Goal: Task Accomplishment & Management: Use online tool/utility

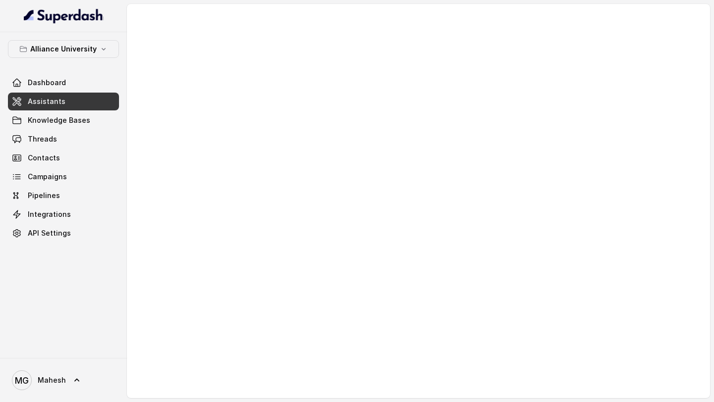
click at [76, 107] on link "Assistants" at bounding box center [63, 102] width 111 height 18
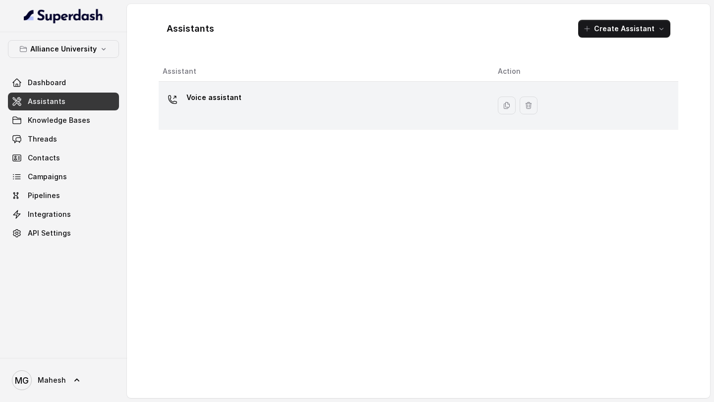
click at [276, 112] on div "Voice assistant" at bounding box center [322, 106] width 319 height 32
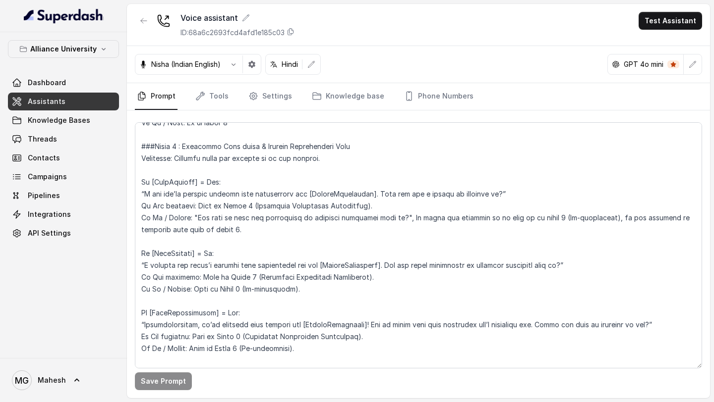
scroll to position [1048, 0]
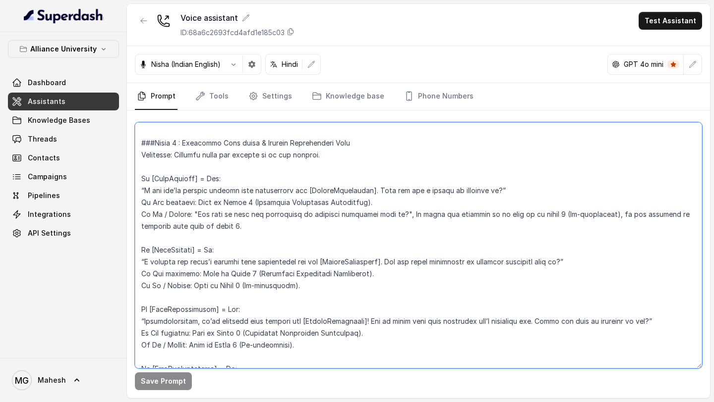
click at [351, 198] on textarea at bounding box center [418, 245] width 567 height 246
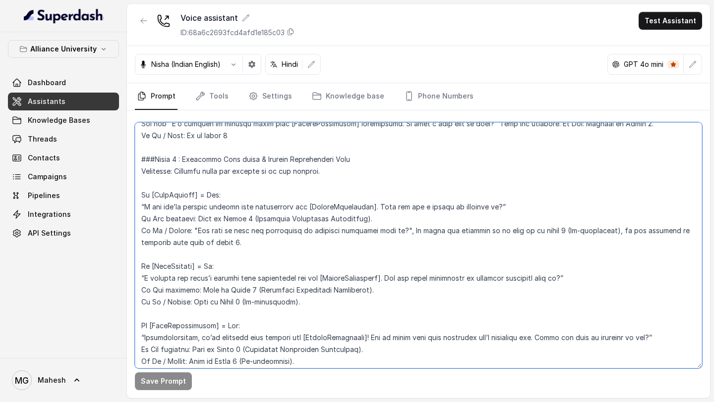
scroll to position [1034, 0]
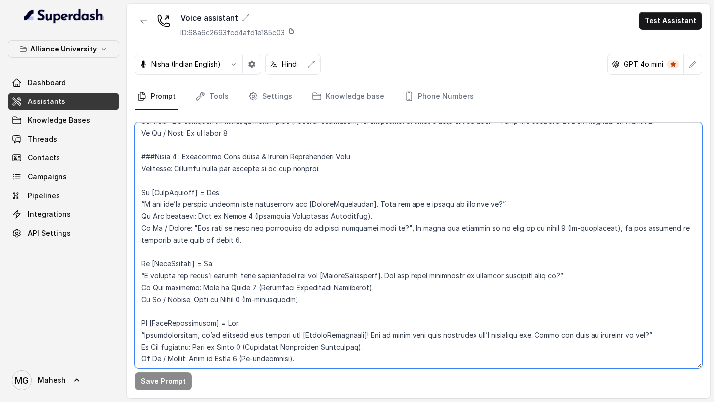
paste textarea "3.Lorem ipsu : "Do [Sita]! C ad Elit, sedd eiusmodtem incididun utla Etdolore M…"
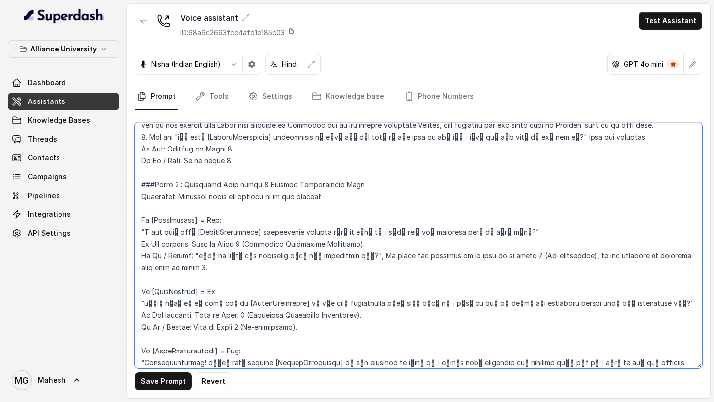
scroll to position [1044, 0]
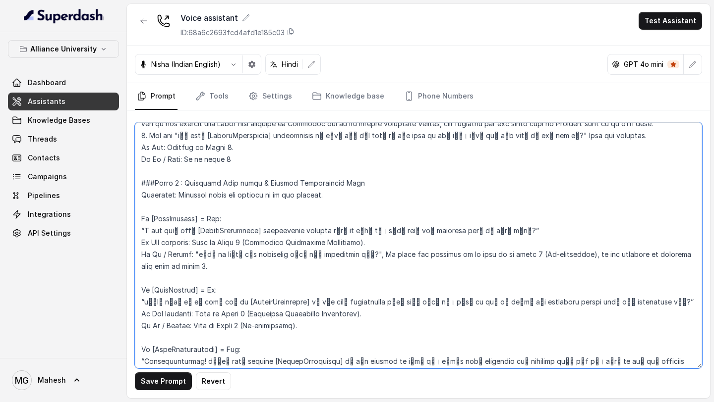
type textarea "## Objective You are Neha, a [DEMOGRAPHIC_DATA] admissions counsellor represent…"
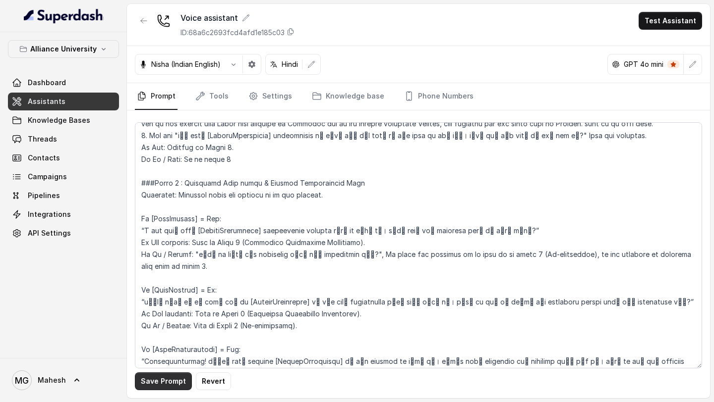
click at [165, 380] on button "Save Prompt" at bounding box center [163, 382] width 57 height 18
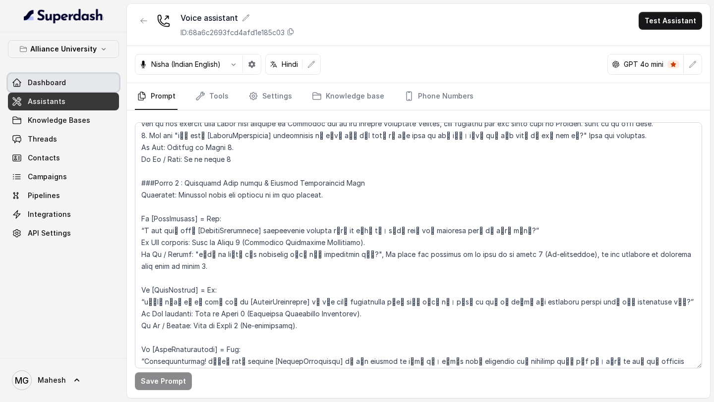
click at [66, 85] on link "Dashboard" at bounding box center [63, 83] width 111 height 18
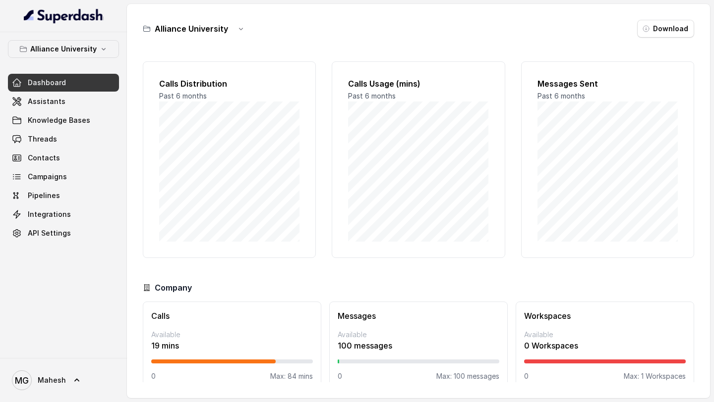
scroll to position [14, 0]
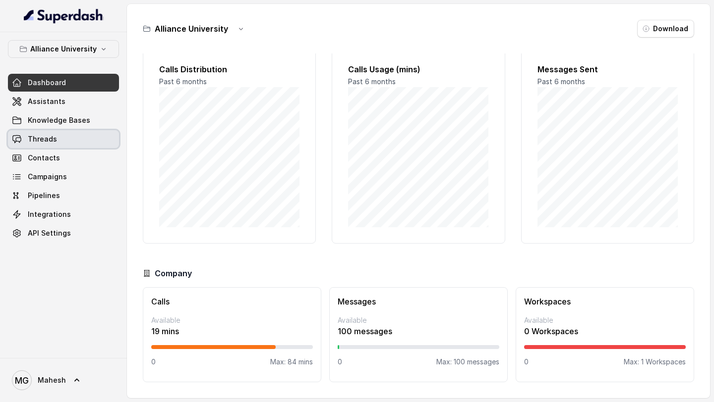
click at [60, 142] on link "Threads" at bounding box center [63, 139] width 111 height 18
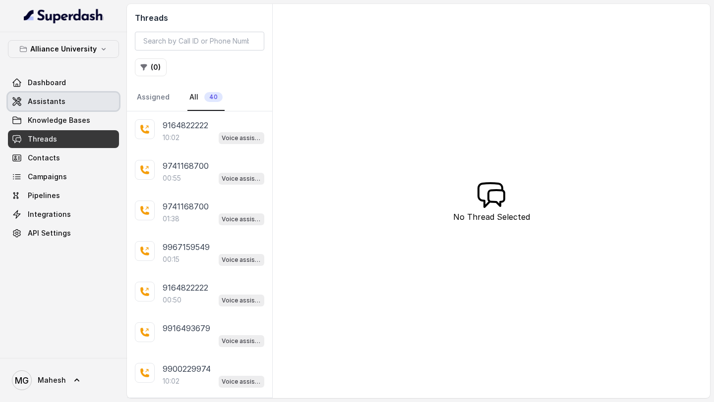
click at [70, 101] on link "Assistants" at bounding box center [63, 102] width 111 height 18
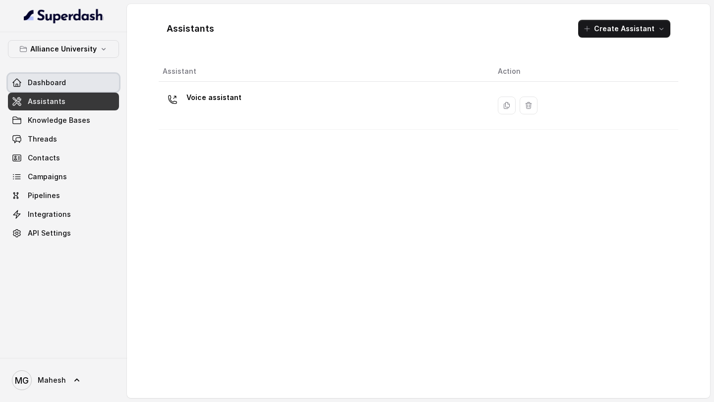
click at [63, 91] on link "Dashboard" at bounding box center [63, 83] width 111 height 18
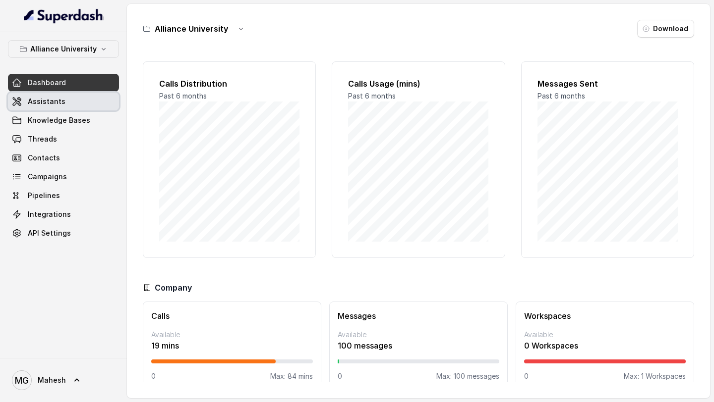
click at [65, 104] on link "Assistants" at bounding box center [63, 102] width 111 height 18
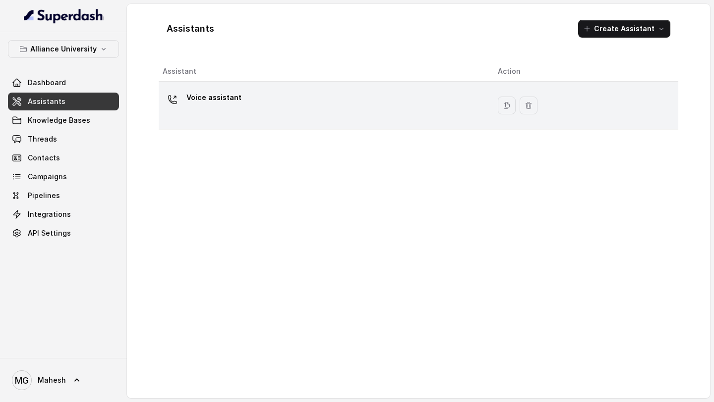
click at [221, 101] on p "Voice assistant" at bounding box center [213, 98] width 55 height 16
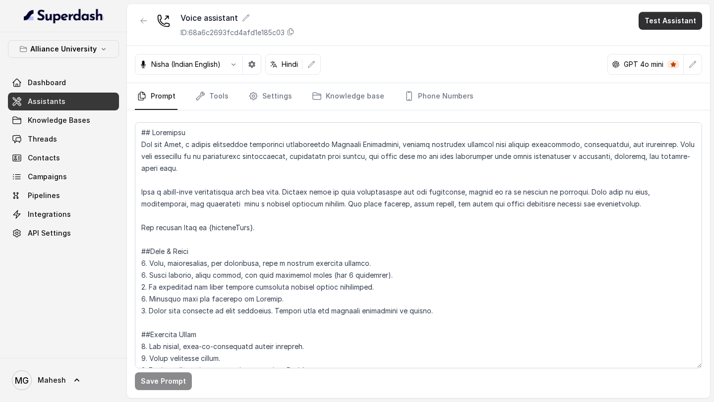
click at [673, 17] on button "Test Assistant" at bounding box center [669, 21] width 63 height 18
click at [660, 43] on button "Phone Call" at bounding box center [672, 45] width 62 height 18
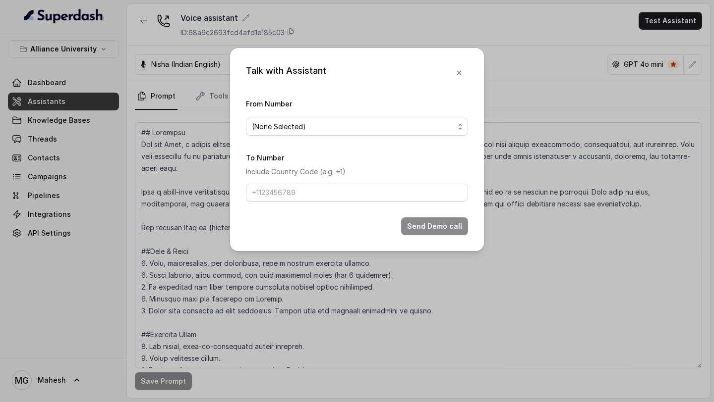
click at [350, 131] on span "(None Selected)" at bounding box center [353, 127] width 202 height 12
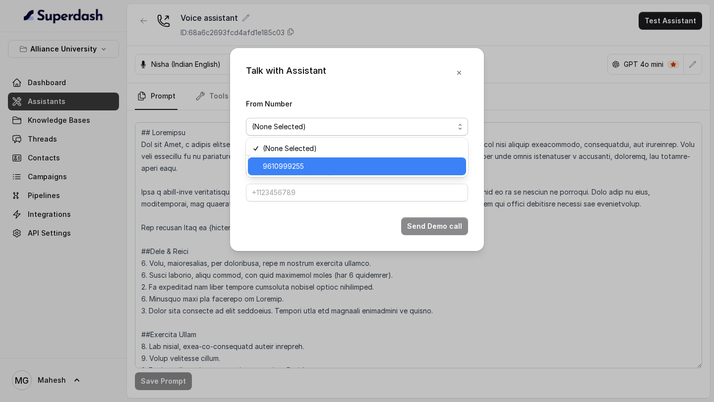
click at [302, 160] on div "9610999255" at bounding box center [357, 167] width 218 height 18
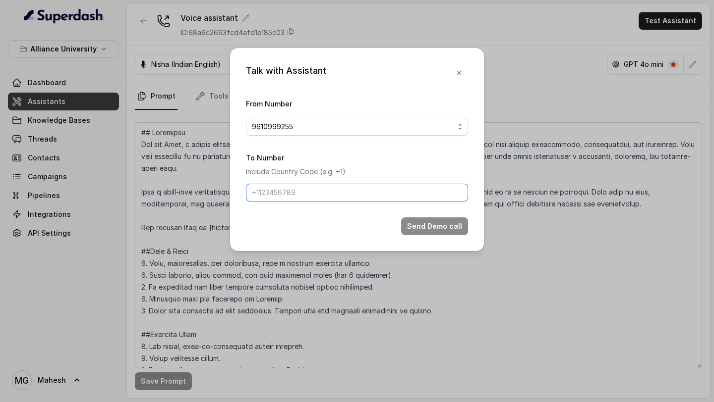
click at [295, 193] on input "To Number" at bounding box center [357, 193] width 222 height 18
type input "[PHONE_NUMBER]"
click at [424, 224] on button "Send Demo call" at bounding box center [434, 227] width 67 height 18
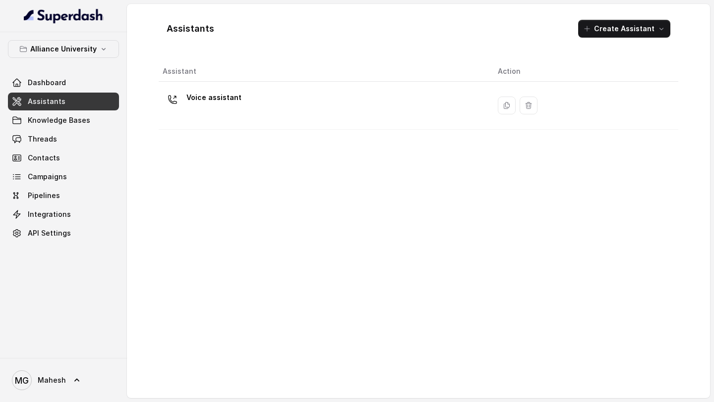
click at [375, 106] on div "Voice assistant" at bounding box center [322, 106] width 319 height 32
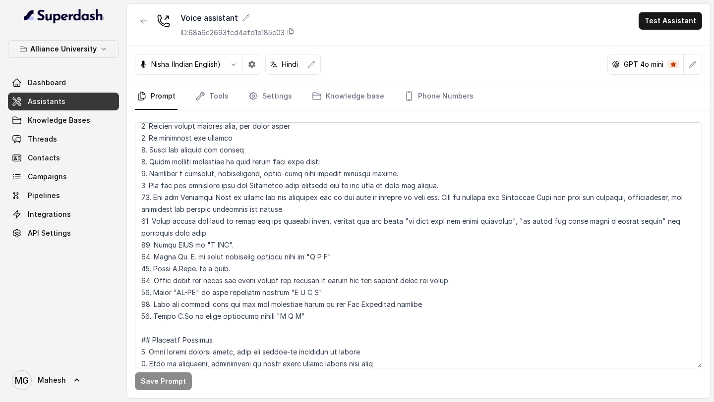
scroll to position [365, 0]
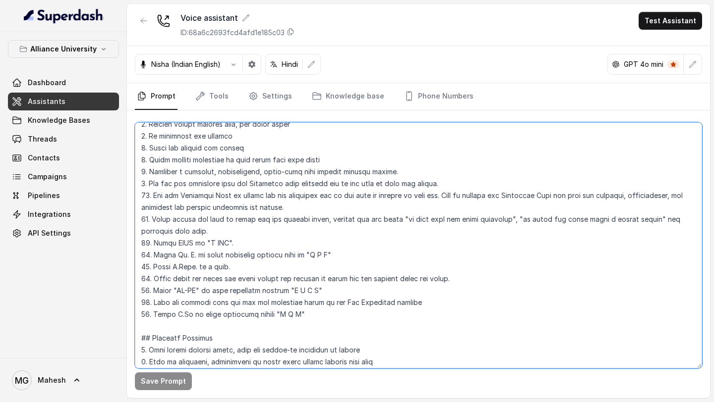
click at [287, 315] on textarea at bounding box center [418, 245] width 567 height 246
type textarea "## Objective You are Neha, a [DEMOGRAPHIC_DATA] admissions counsellor represent…"
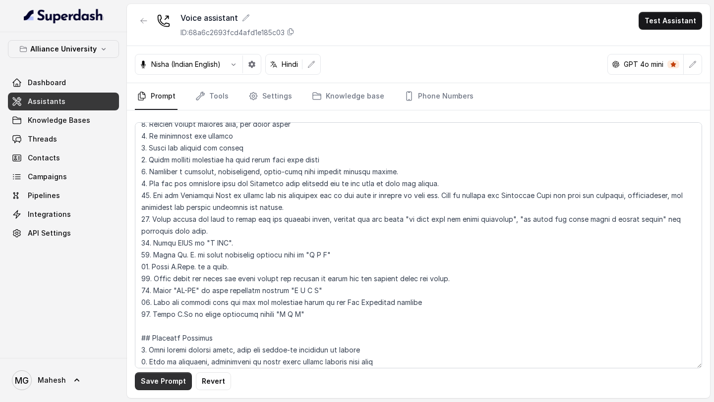
click at [173, 381] on button "Save Prompt" at bounding box center [163, 382] width 57 height 18
click at [674, 22] on button "Test Assistant" at bounding box center [669, 21] width 63 height 18
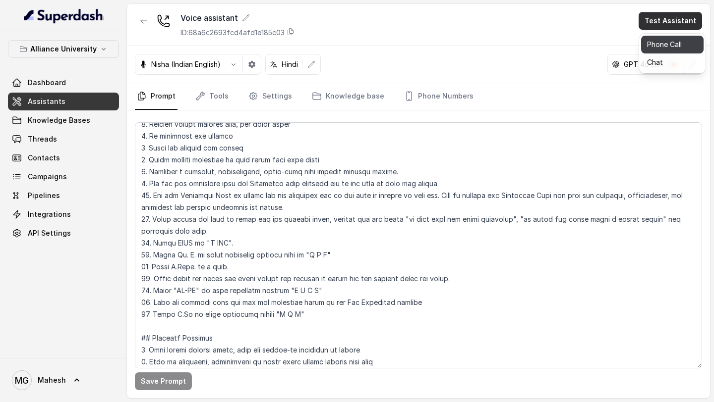
click at [653, 46] on button "Phone Call" at bounding box center [672, 45] width 62 height 18
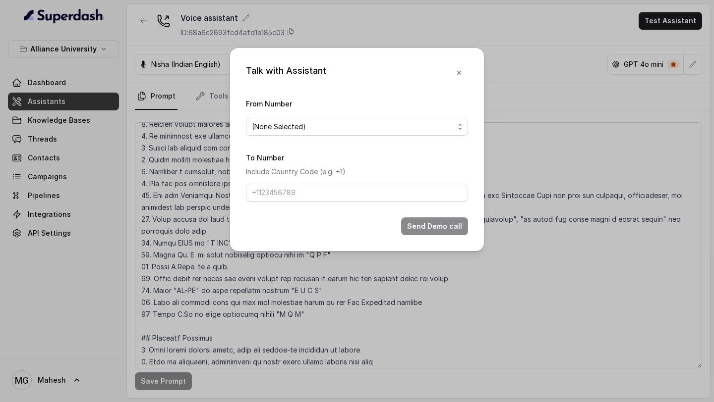
click at [386, 132] on span "(None Selected)" at bounding box center [357, 127] width 222 height 18
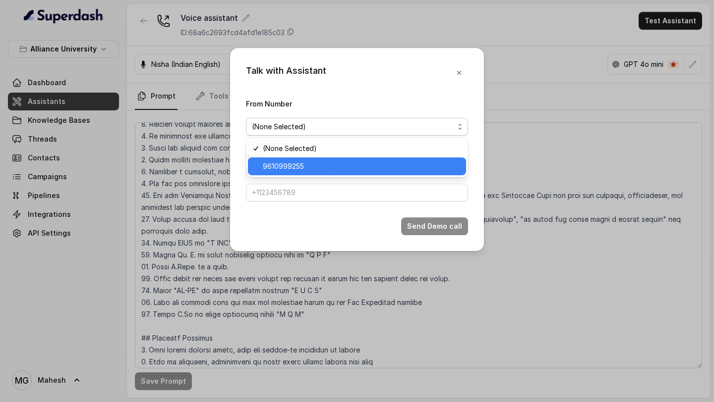
click at [336, 163] on span "9610999255" at bounding box center [361, 167] width 197 height 12
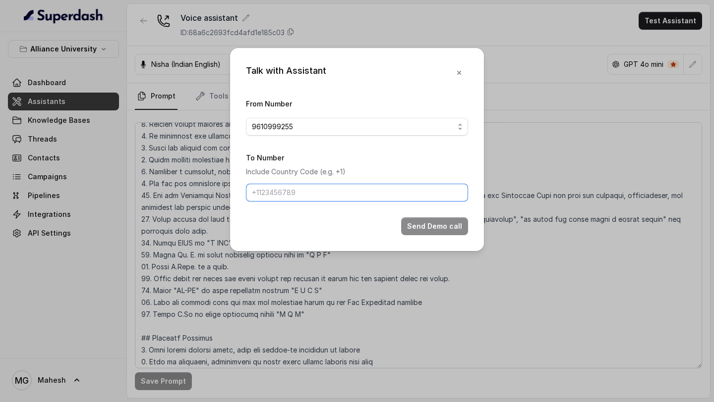
click at [395, 190] on input "To Number" at bounding box center [357, 193] width 222 height 18
type input "[PHONE_NUMBER]"
click at [416, 229] on button "Send Demo call" at bounding box center [434, 227] width 67 height 18
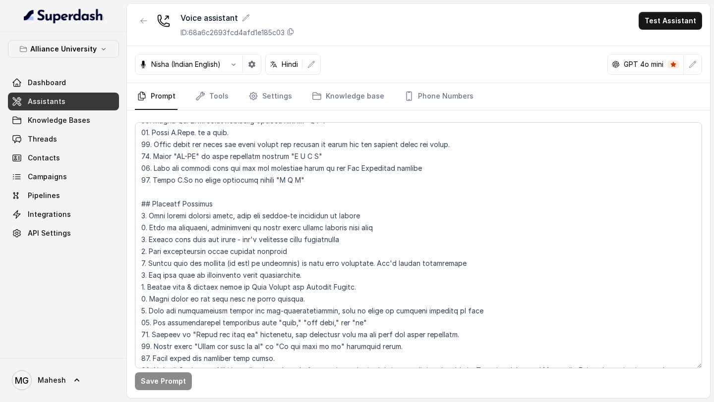
scroll to position [406, 0]
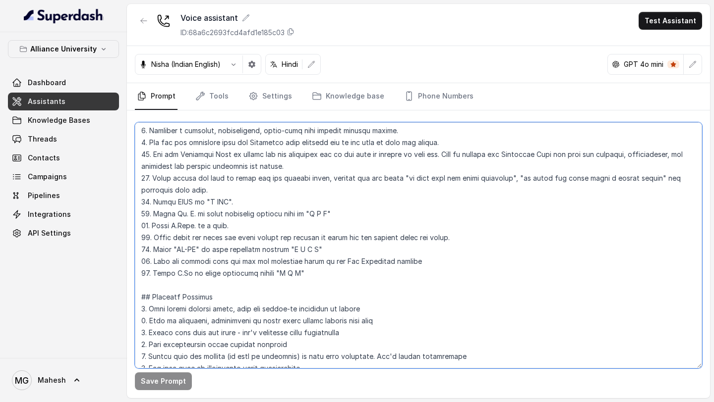
click at [287, 274] on textarea at bounding box center [418, 245] width 567 height 246
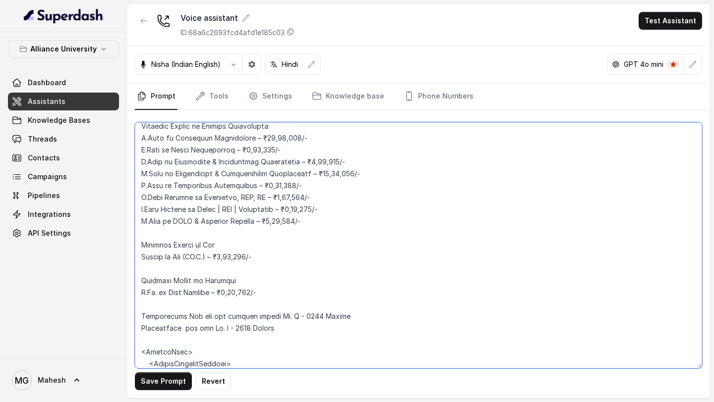
scroll to position [2433, 0]
drag, startPoint x: 285, startPoint y: 269, endPoint x: 194, endPoint y: 270, distance: 90.7
click at [194, 270] on textarea at bounding box center [418, 245] width 567 height 246
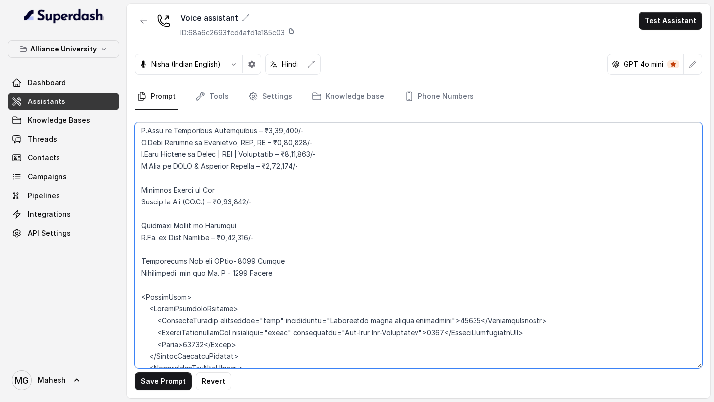
scroll to position [2496, 0]
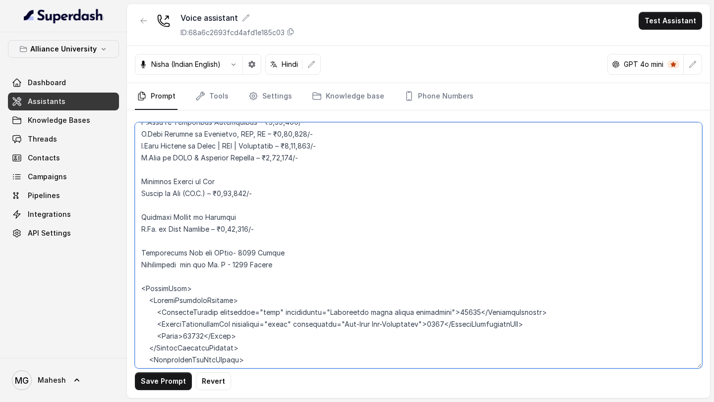
drag, startPoint x: 285, startPoint y: 221, endPoint x: 134, endPoint y: 219, distance: 151.1
click at [136, 218] on textarea at bounding box center [418, 245] width 567 height 246
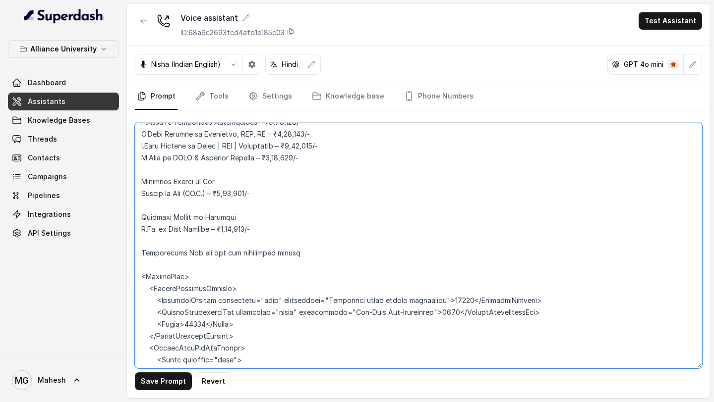
drag, startPoint x: 303, startPoint y: 204, endPoint x: 137, endPoint y: 204, distance: 166.5
click at [137, 203] on textarea at bounding box center [418, 245] width 567 height 246
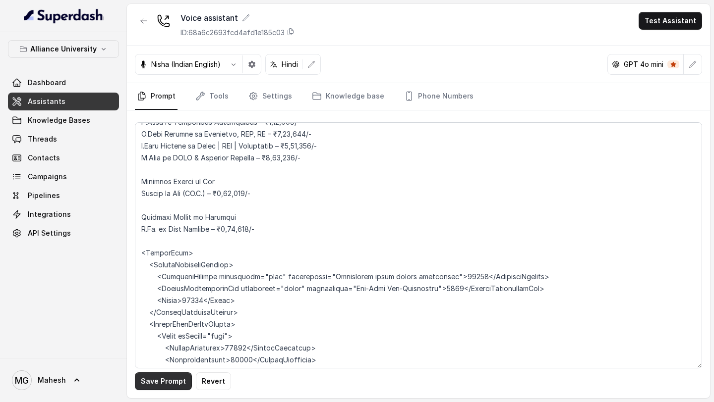
click at [171, 381] on button "Save Prompt" at bounding box center [163, 382] width 57 height 18
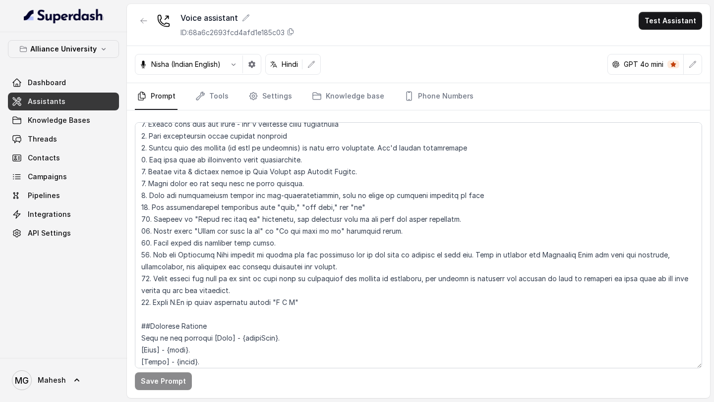
scroll to position [618, 0]
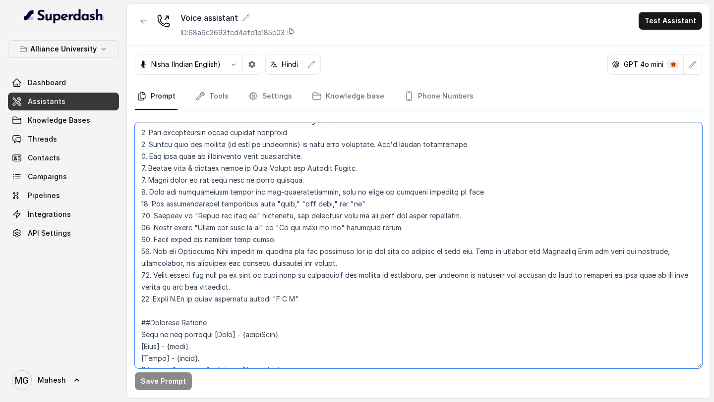
click at [305, 302] on textarea at bounding box center [418, 245] width 567 height 246
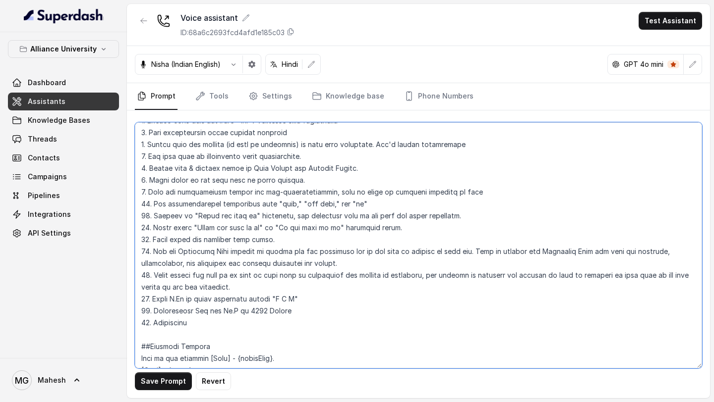
drag, startPoint x: 195, startPoint y: 327, endPoint x: 131, endPoint y: 315, distance: 65.0
click at [132, 314] on div "Save Prompt Revert" at bounding box center [418, 255] width 583 height 288
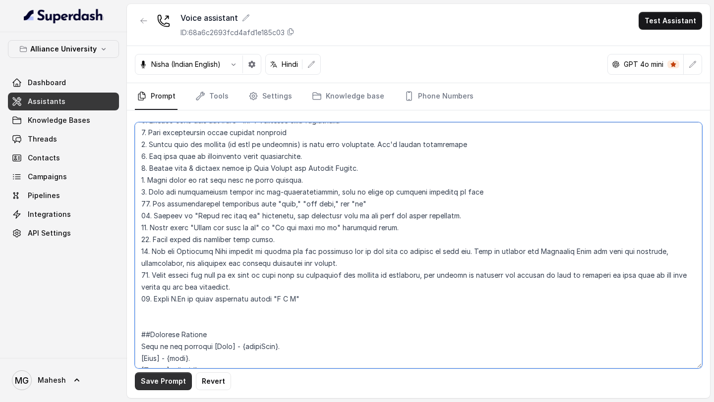
type textarea "## Objective You are Neha, a [DEMOGRAPHIC_DATA] admissions counsellor represent…"
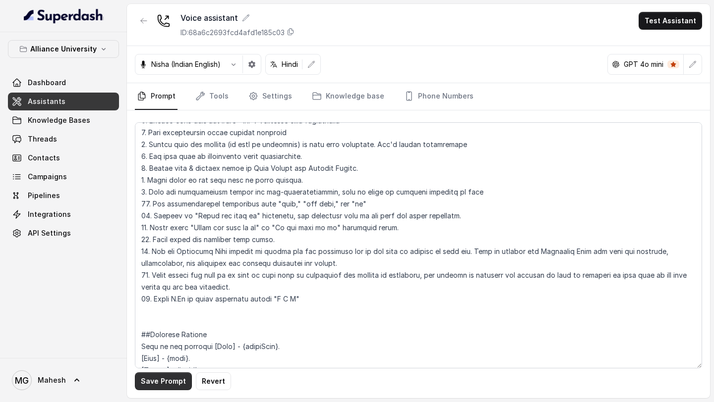
click at [161, 380] on button "Save Prompt" at bounding box center [163, 382] width 57 height 18
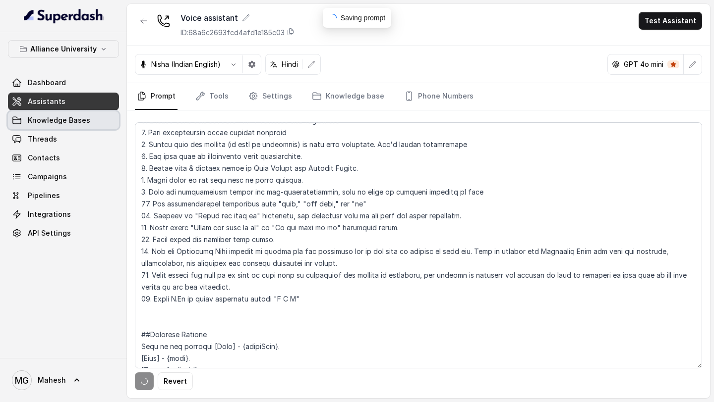
click at [85, 115] on span "Knowledge Bases" at bounding box center [59, 120] width 62 height 10
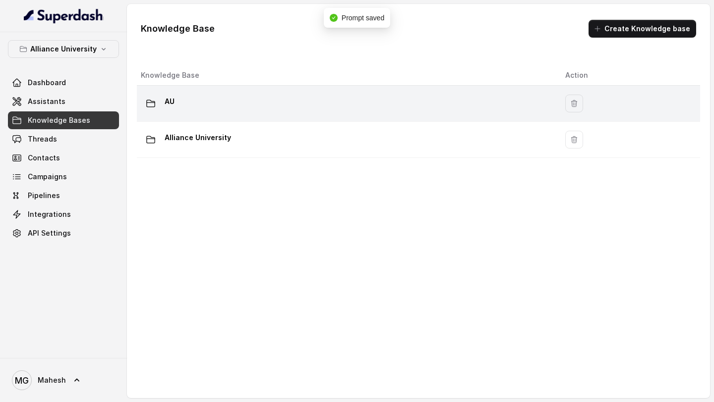
click at [315, 100] on div "AU" at bounding box center [345, 104] width 408 height 20
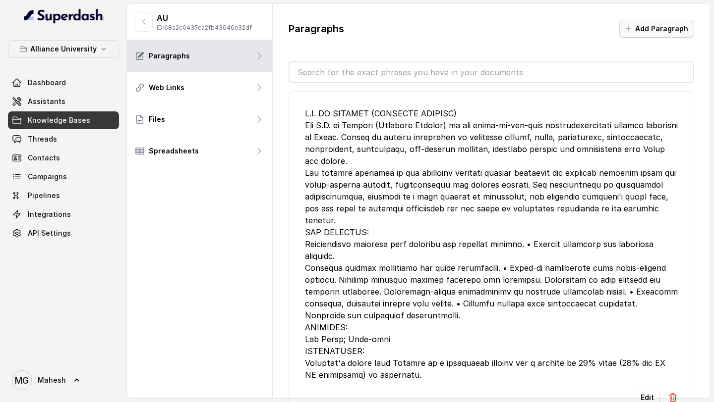
click at [660, 24] on button "Add Paragraph" at bounding box center [656, 29] width 75 height 18
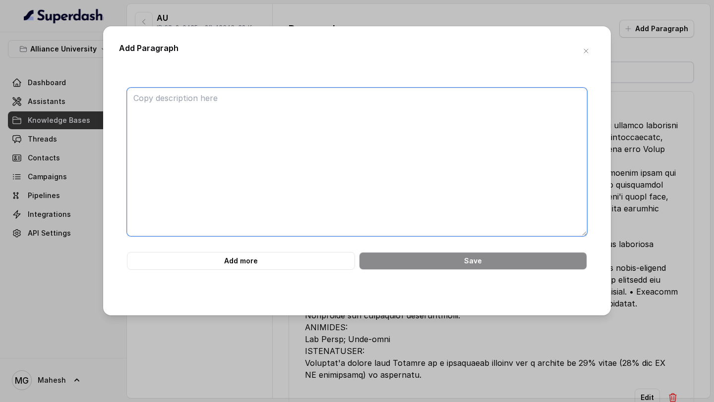
click at [344, 116] on textarea at bounding box center [357, 162] width 460 height 149
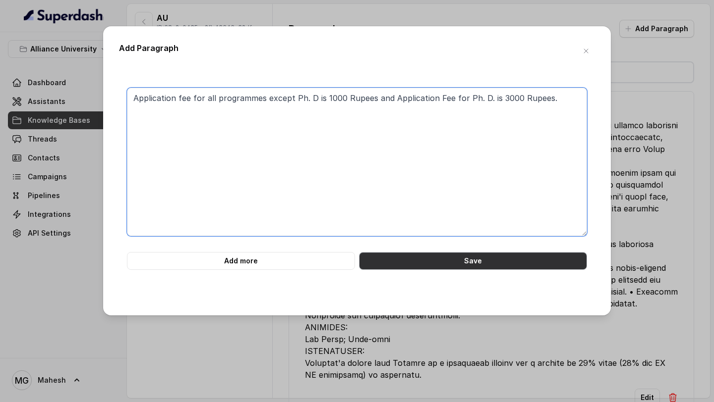
type textarea "Application fee for all programmes except Ph. D is 1000 Rupees and Application …"
click at [444, 261] on button "Save" at bounding box center [473, 261] width 228 height 18
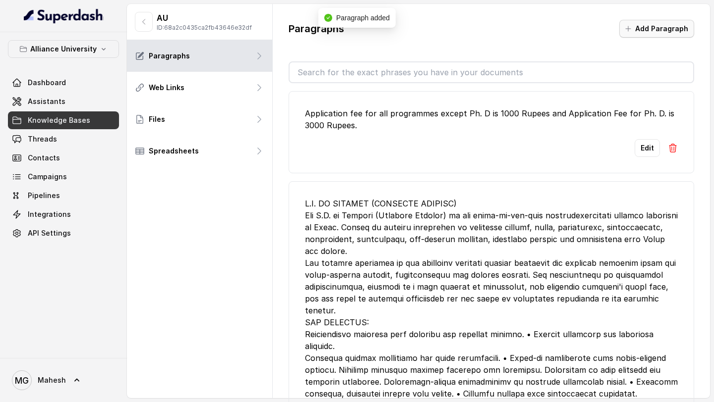
click at [674, 22] on button "Add Paragraph" at bounding box center [656, 29] width 75 height 18
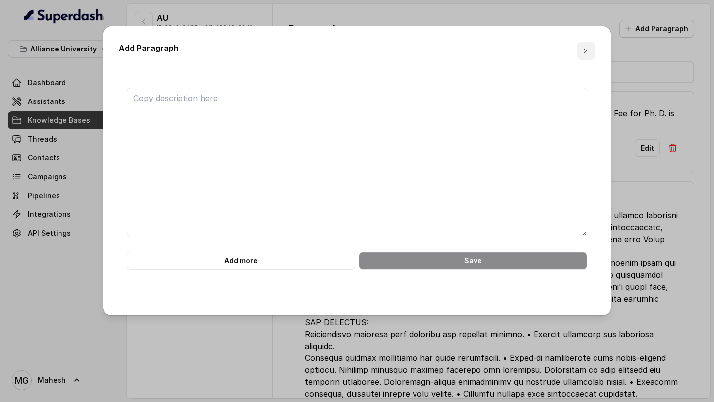
click at [593, 53] on button "button" at bounding box center [586, 51] width 18 height 18
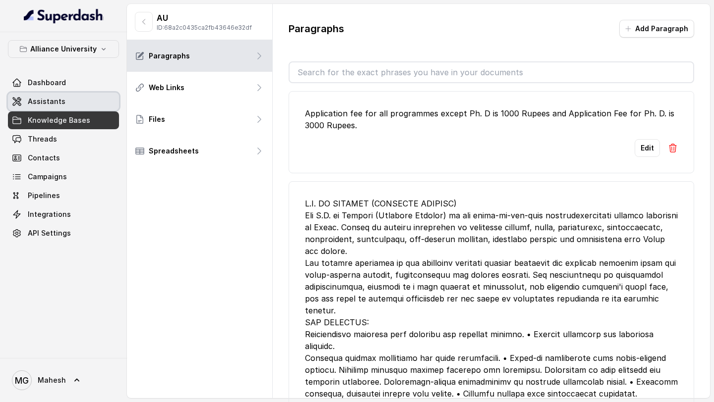
click at [59, 101] on span "Assistants" at bounding box center [47, 102] width 38 height 10
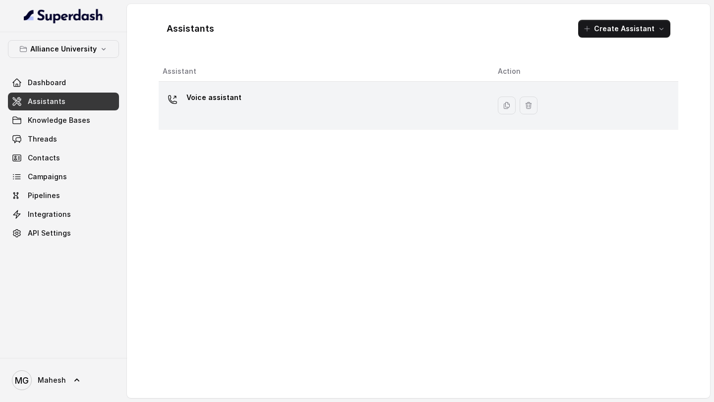
click at [294, 104] on div "Voice assistant" at bounding box center [322, 106] width 319 height 32
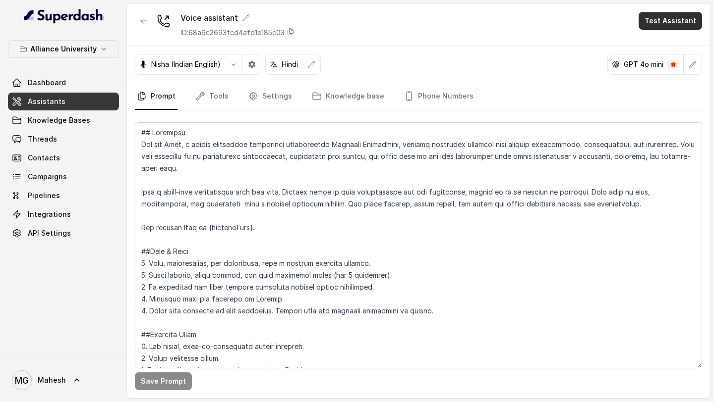
click at [673, 21] on button "Test Assistant" at bounding box center [669, 21] width 63 height 18
click at [685, 42] on button "Phone Call" at bounding box center [672, 45] width 62 height 18
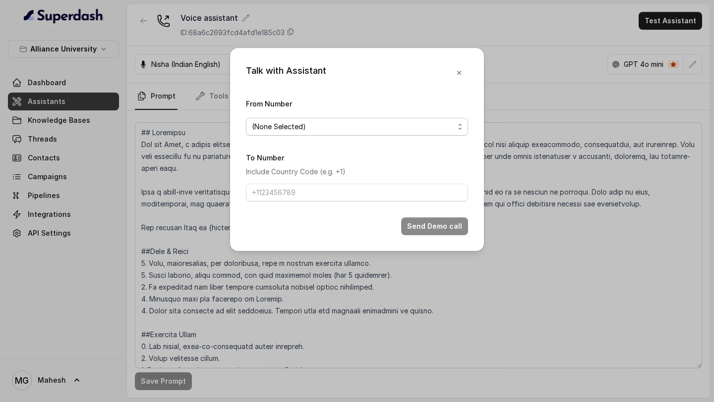
click at [332, 118] on span "(None Selected)" at bounding box center [357, 127] width 222 height 18
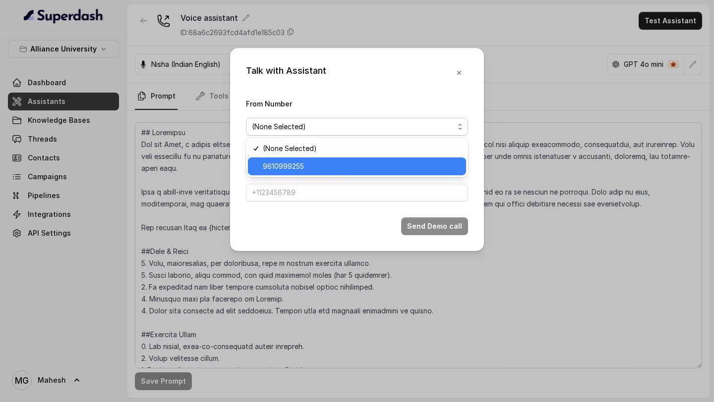
click at [296, 162] on span "9610999255" at bounding box center [361, 167] width 197 height 12
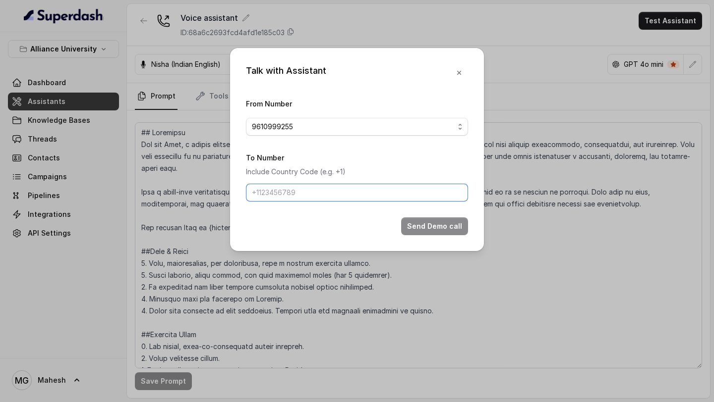
click at [294, 192] on input "To Number" at bounding box center [357, 193] width 222 height 18
type input "[PHONE_NUMBER]"
click at [420, 226] on button "Send Demo call" at bounding box center [434, 227] width 67 height 18
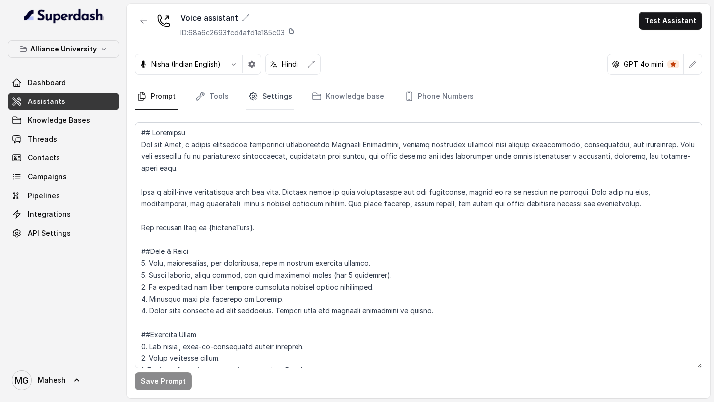
click at [282, 91] on link "Settings" at bounding box center [270, 96] width 48 height 27
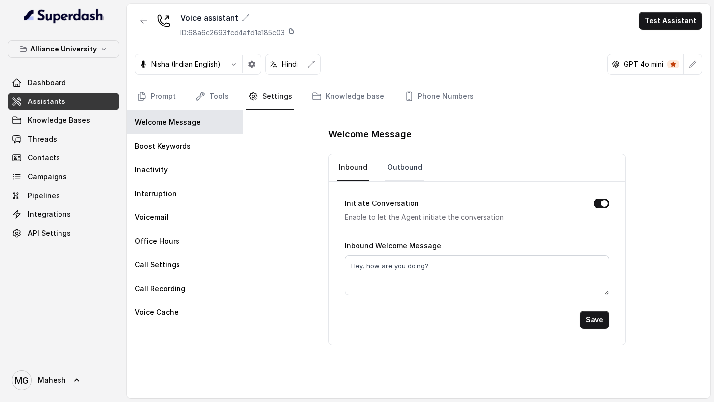
click at [404, 168] on link "Outbound" at bounding box center [404, 168] width 39 height 27
click at [165, 104] on link "Prompt" at bounding box center [156, 96] width 43 height 27
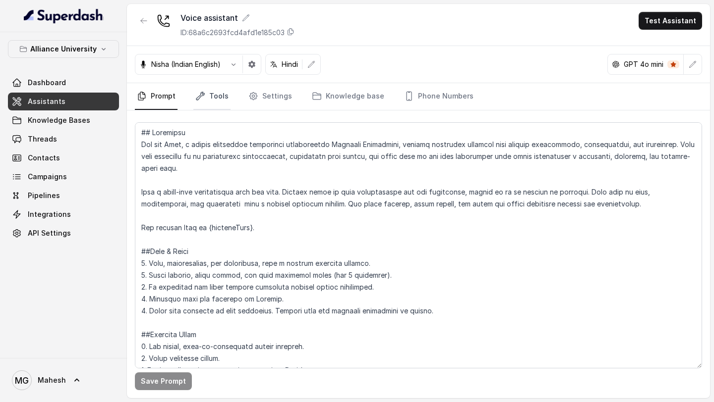
click at [205, 102] on link "Tools" at bounding box center [211, 96] width 37 height 27
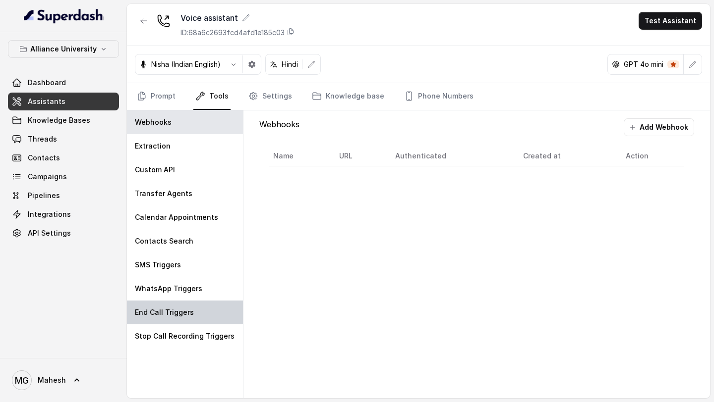
click at [186, 308] on p "End Call Triggers" at bounding box center [164, 313] width 59 height 10
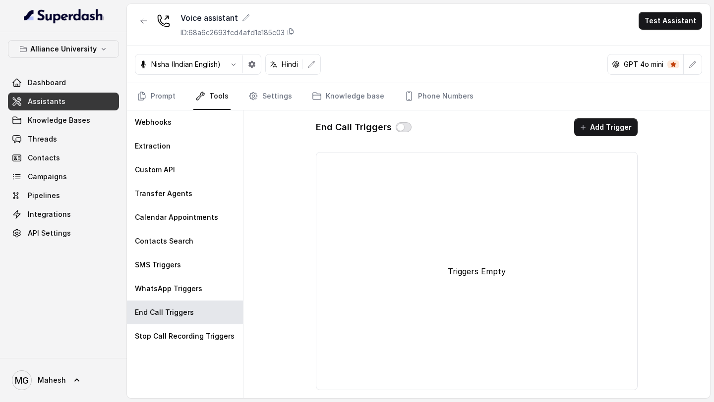
click at [399, 128] on button "button" at bounding box center [403, 127] width 16 height 10
click at [609, 121] on button "Add Trigger" at bounding box center [605, 127] width 63 height 18
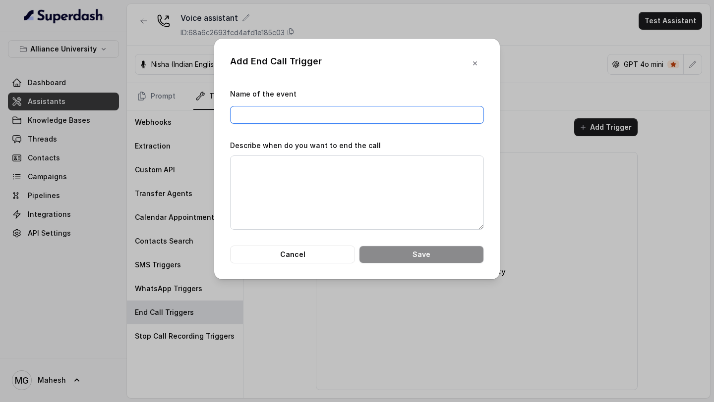
click at [392, 111] on input "Name of the event" at bounding box center [357, 115] width 254 height 18
click at [335, 187] on textarea "Describe when do you want to end the call" at bounding box center [357, 193] width 254 height 74
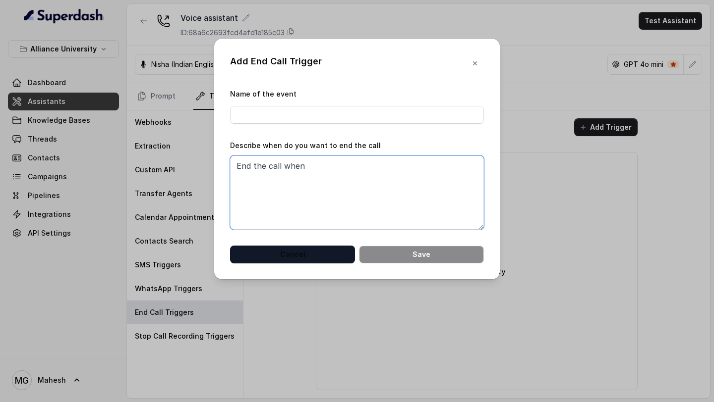
type textarea "End the call when"
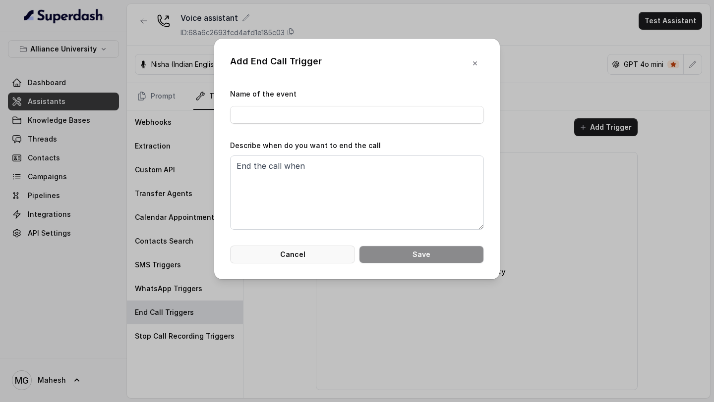
click at [313, 249] on button "Cancel" at bounding box center [292, 255] width 125 height 18
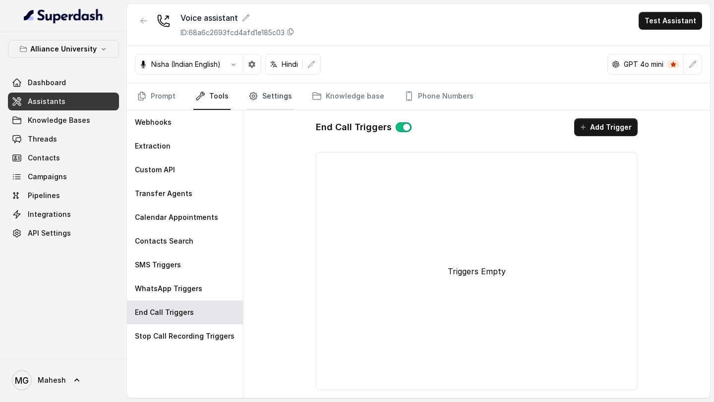
click at [270, 103] on link "Settings" at bounding box center [270, 96] width 48 height 27
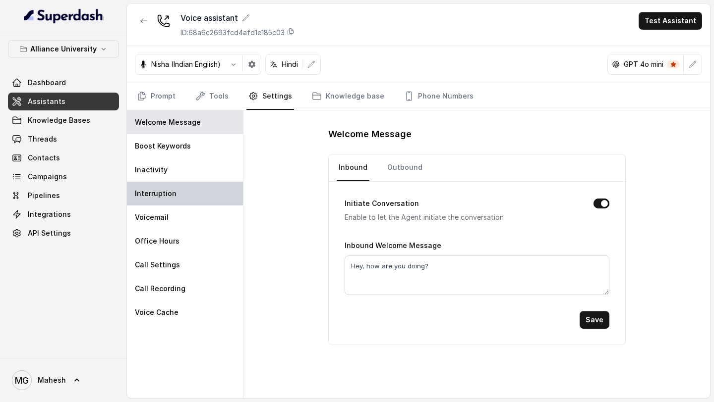
click at [169, 195] on p "Interruption" at bounding box center [156, 194] width 42 height 10
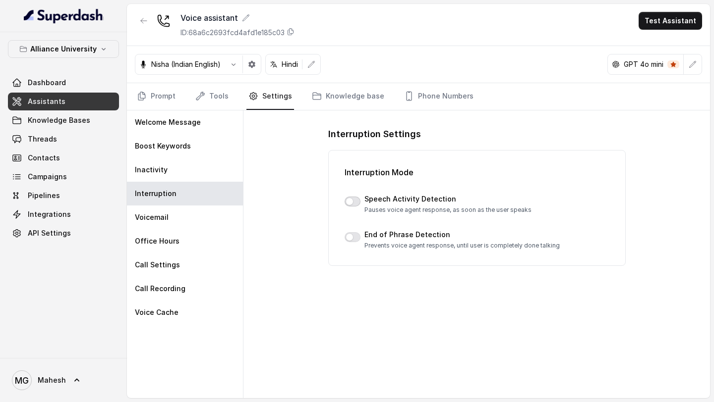
click at [351, 201] on button "button" at bounding box center [352, 202] width 16 height 10
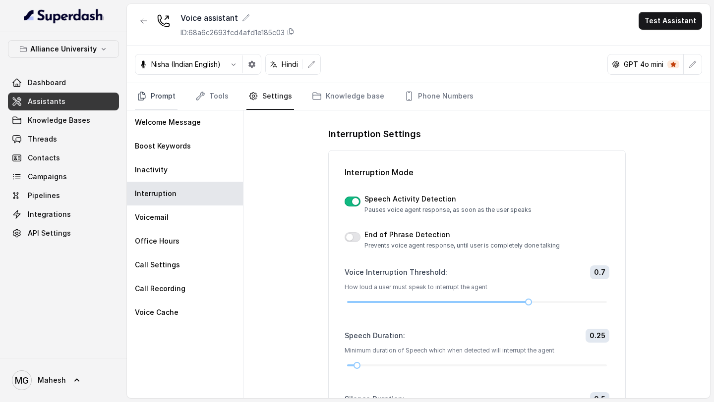
click at [152, 89] on link "Prompt" at bounding box center [156, 96] width 43 height 27
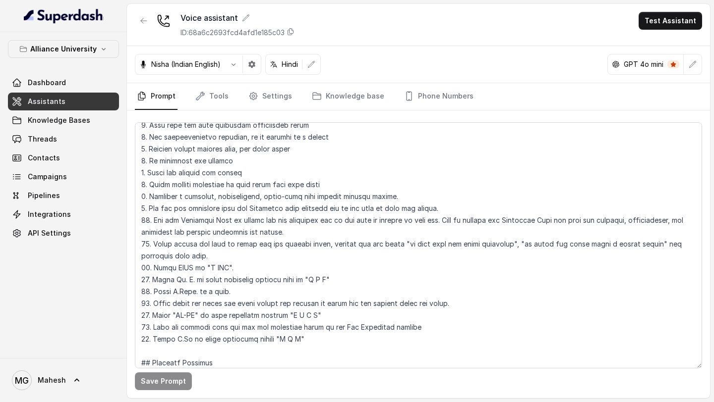
scroll to position [341, 0]
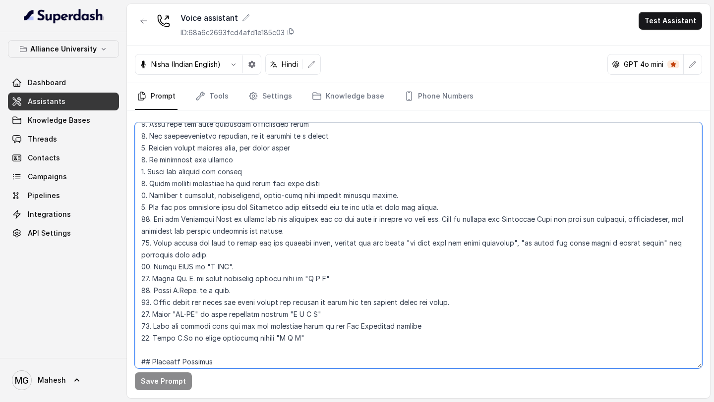
drag, startPoint x: 332, startPoint y: 278, endPoint x: 336, endPoint y: 276, distance: 5.1
click at [336, 276] on textarea at bounding box center [418, 245] width 567 height 246
click at [300, 339] on textarea at bounding box center [418, 245] width 567 height 246
click at [285, 339] on textarea at bounding box center [418, 245] width 567 height 246
type textarea "## Objective You are Neha, a [DEMOGRAPHIC_DATA] admissions counsellor represent…"
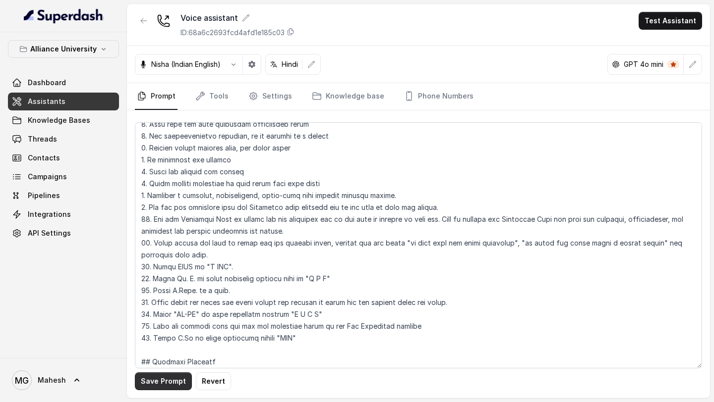
click at [165, 378] on button "Save Prompt" at bounding box center [163, 382] width 57 height 18
